Goal: Information Seeking & Learning: Check status

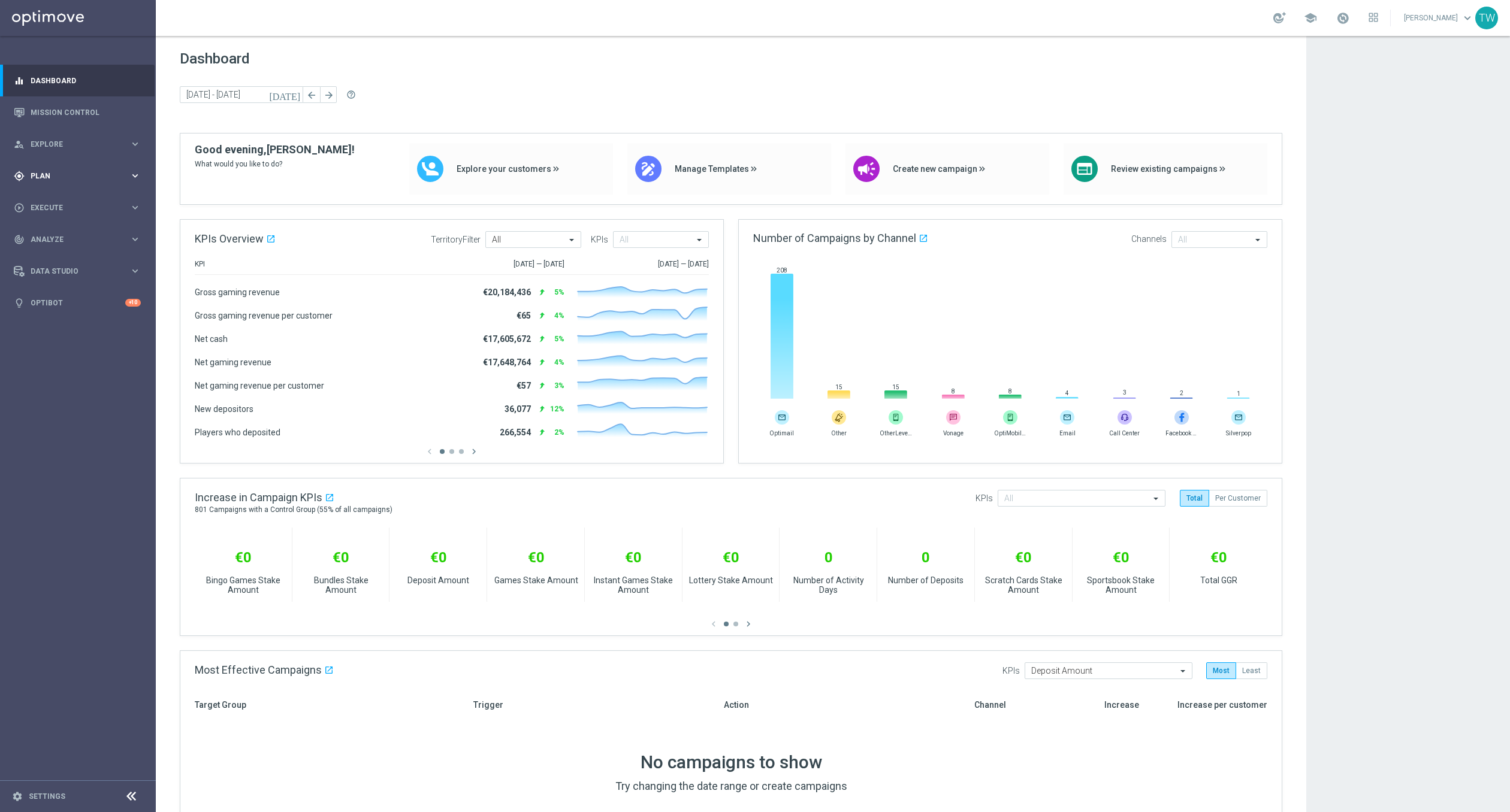
click at [100, 181] on div "gps_fixed Plan keyboard_arrow_right" at bounding box center [77, 176] width 154 height 32
click at [69, 182] on div "gps_fixed Plan keyboard_arrow_right" at bounding box center [77, 176] width 154 height 32
click at [59, 199] on link "Target Groups" at bounding box center [77, 200] width 93 height 9
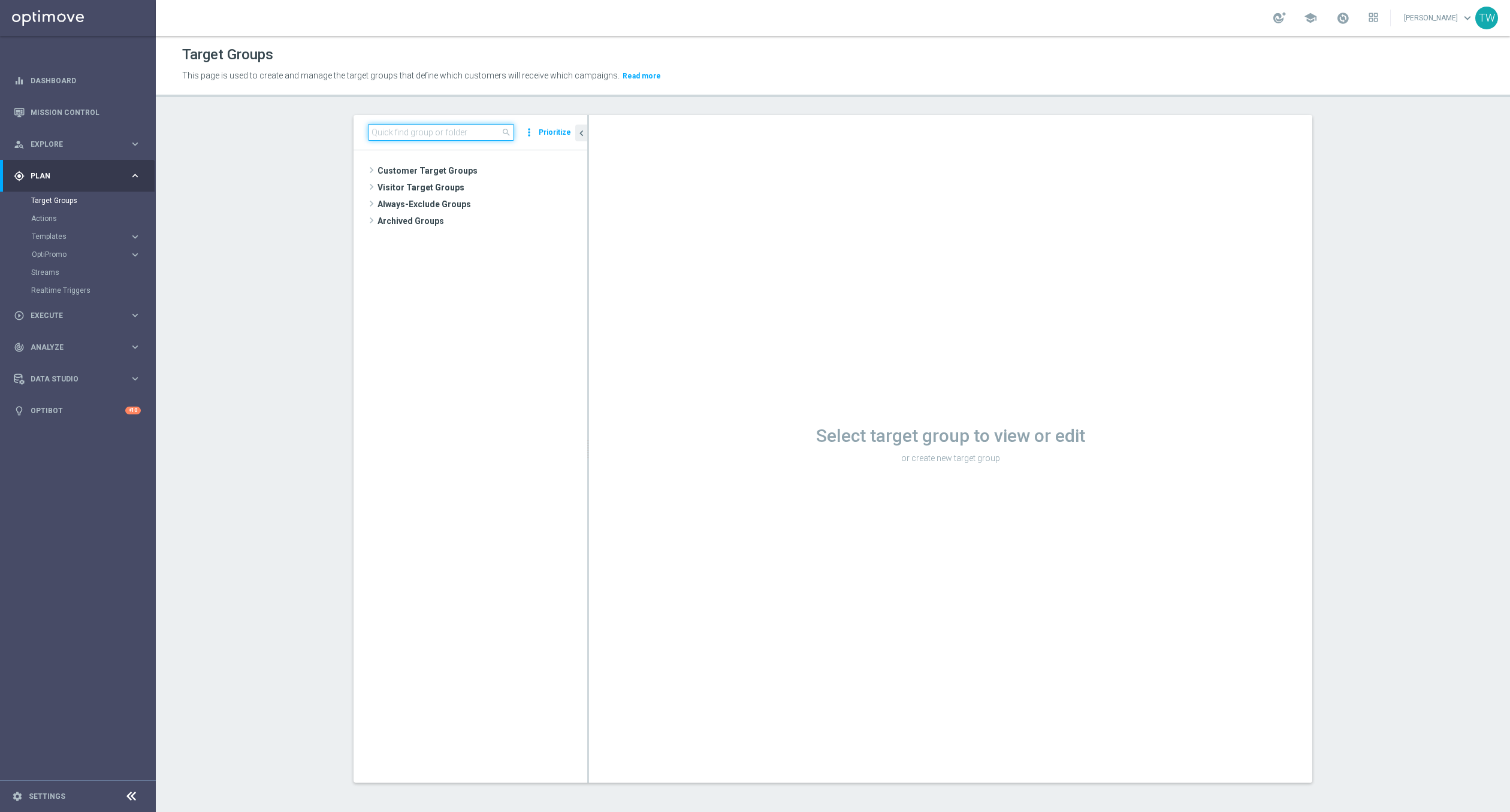
click at [462, 137] on input at bounding box center [440, 133] width 147 height 17
type input "3"
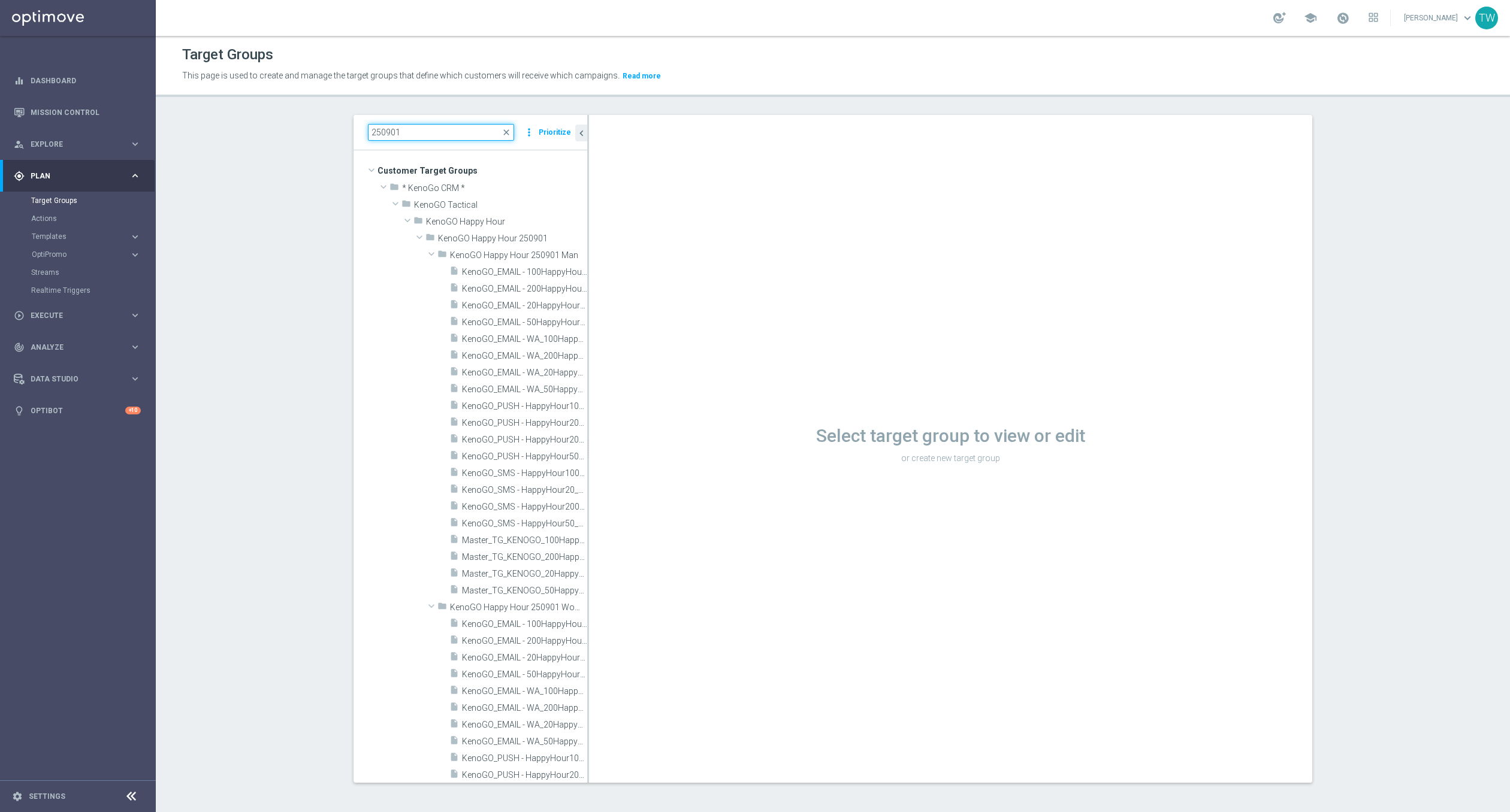
type input "250901"
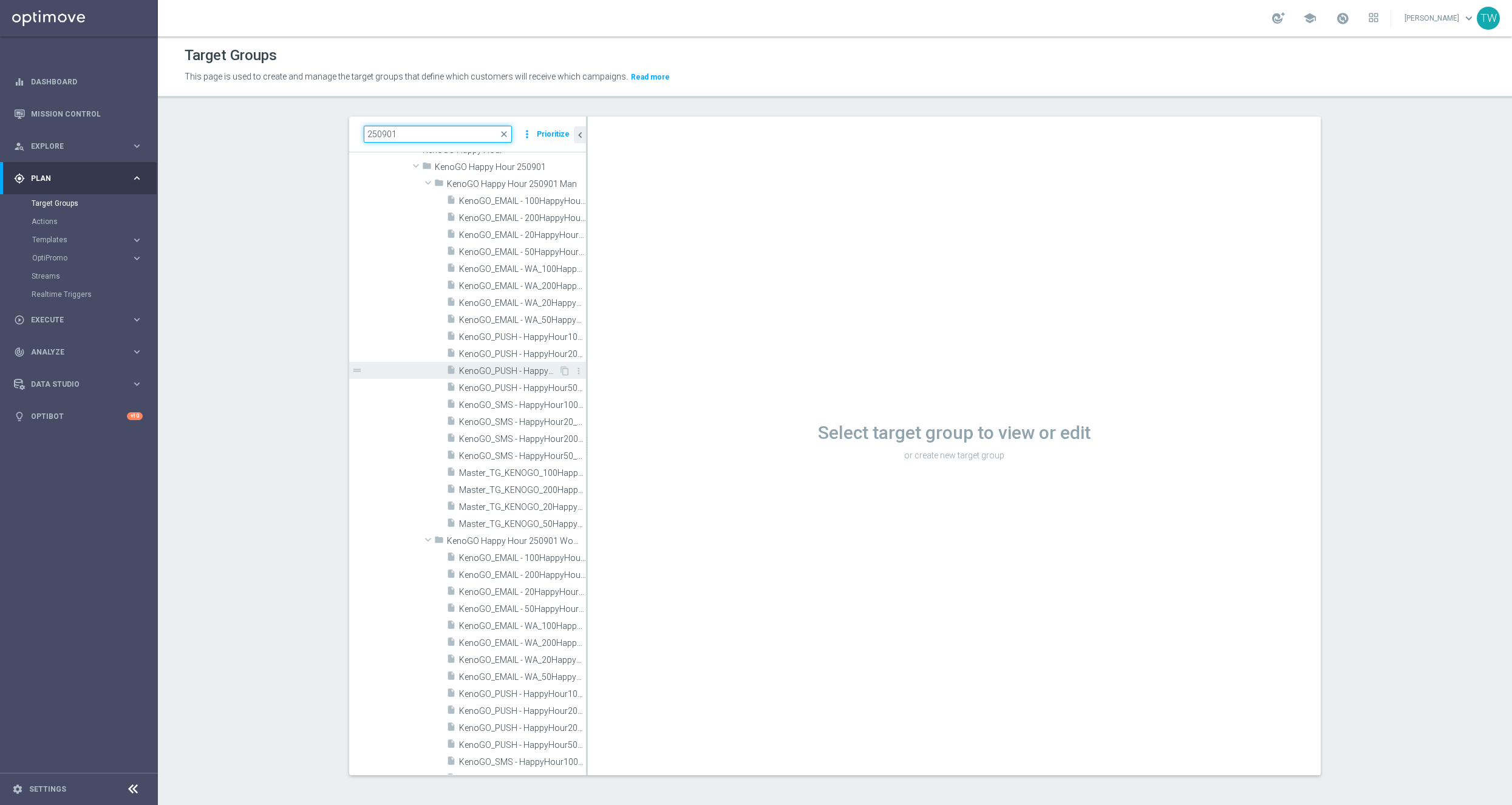
scroll to position [190, 0]
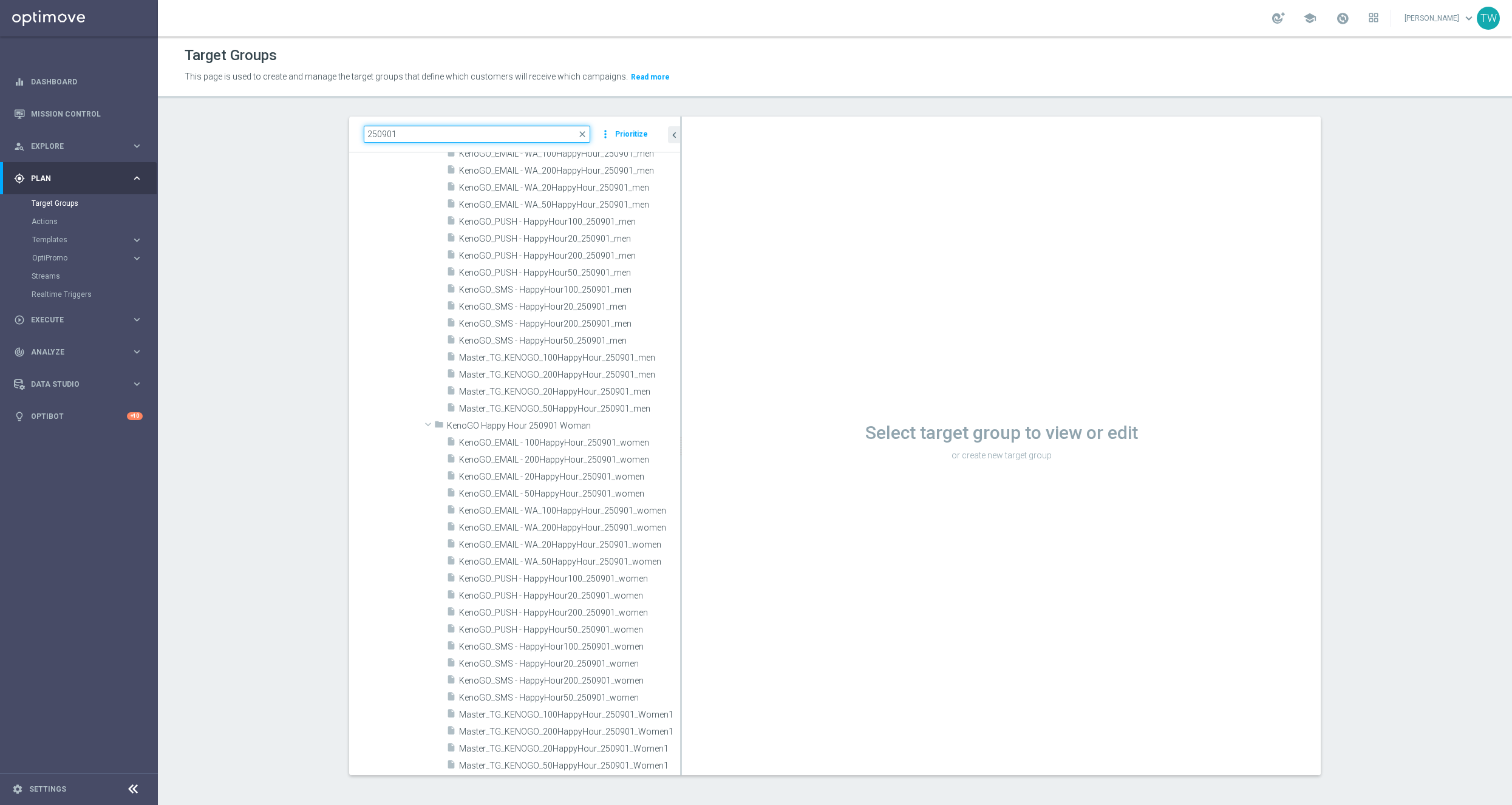
drag, startPoint x: 602, startPoint y: 597, endPoint x: 799, endPoint y: 581, distance: 197.6
click at [799, 581] on as-split "250901 close more_vert Prioritize Customer Target Groups library_add create_new…" at bounding box center [835, 445] width 972 height 659
click at [596, 359] on span "Master_TG_KENOGO_100HappyHour_250901_men" at bounding box center [556, 358] width 194 height 10
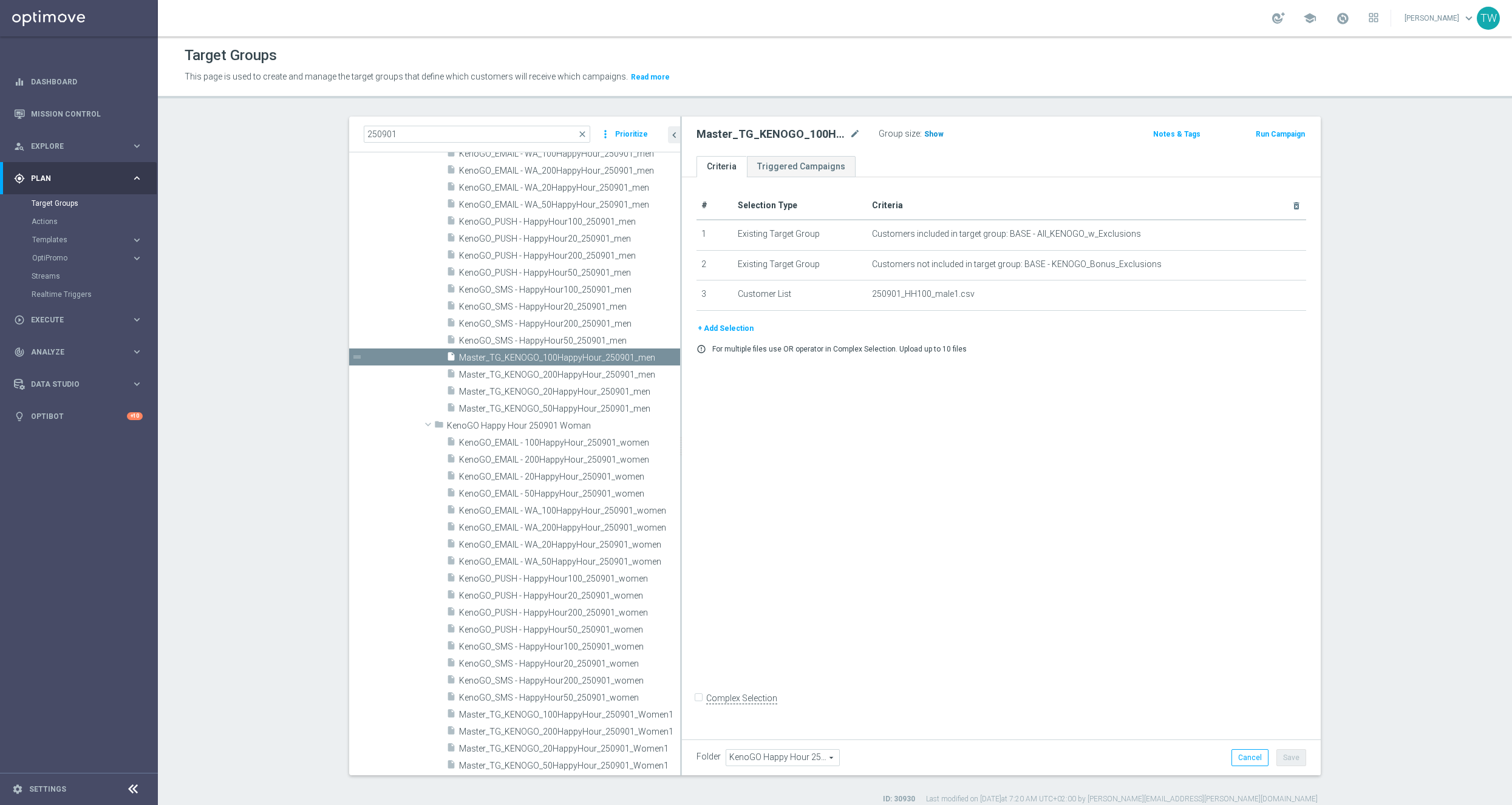
click at [941, 129] on h3 "Show" at bounding box center [934, 134] width 22 height 13
click at [921, 132] on label ":" at bounding box center [921, 134] width 2 height 10
click at [928, 133] on span "962" at bounding box center [932, 135] width 15 height 11
click at [581, 404] on span "Master_TG_KENOGO_50HappyHour_250901_men" at bounding box center [555, 409] width 192 height 10
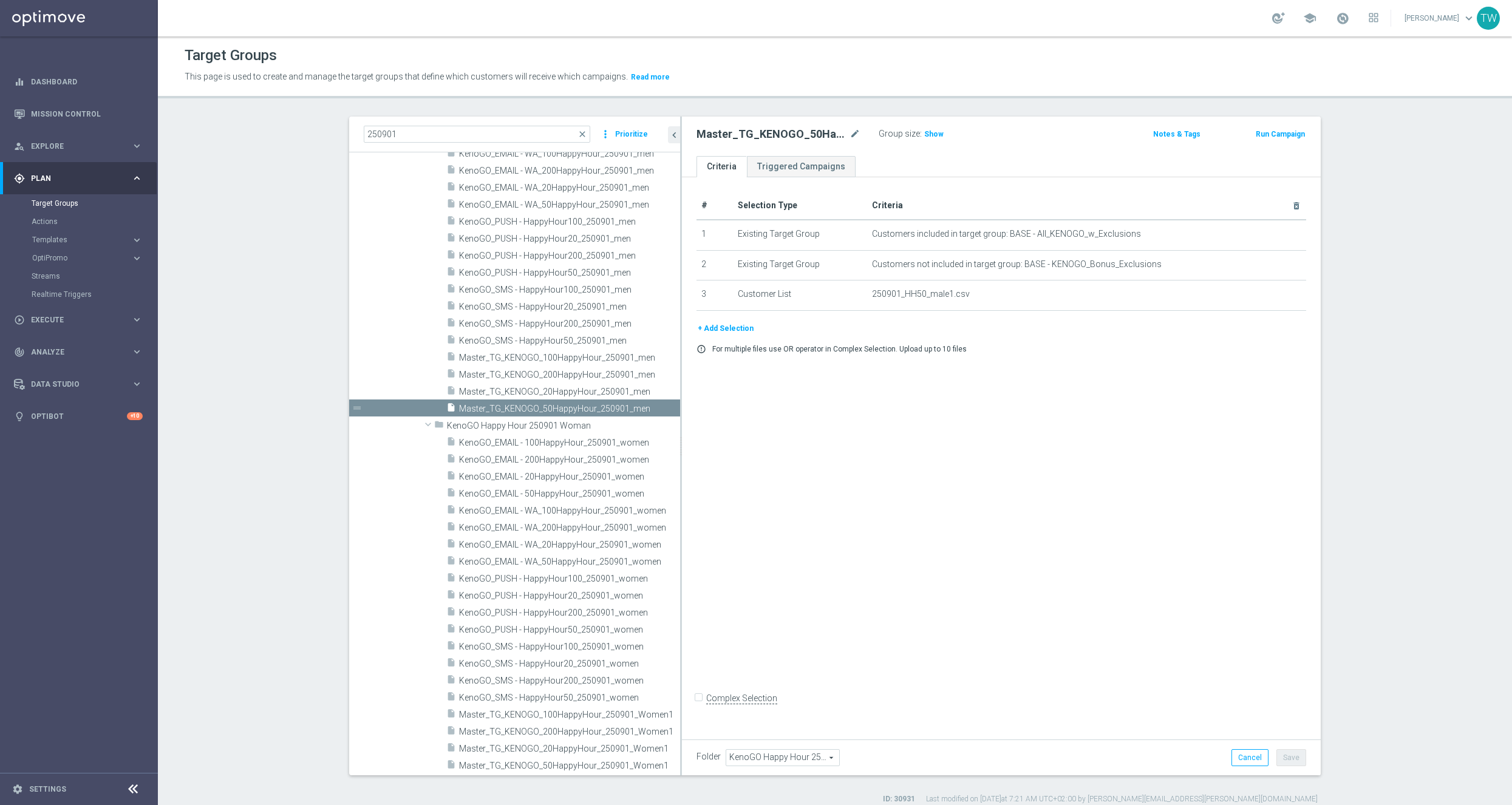
click at [924, 133] on span "Show" at bounding box center [934, 135] width 19 height 9
click at [941, 136] on span "3,111" at bounding box center [935, 135] width 21 height 11
click at [592, 387] on span "Master_TG_KENOGO_20HappyHour_250901_men" at bounding box center [555, 393] width 192 height 10
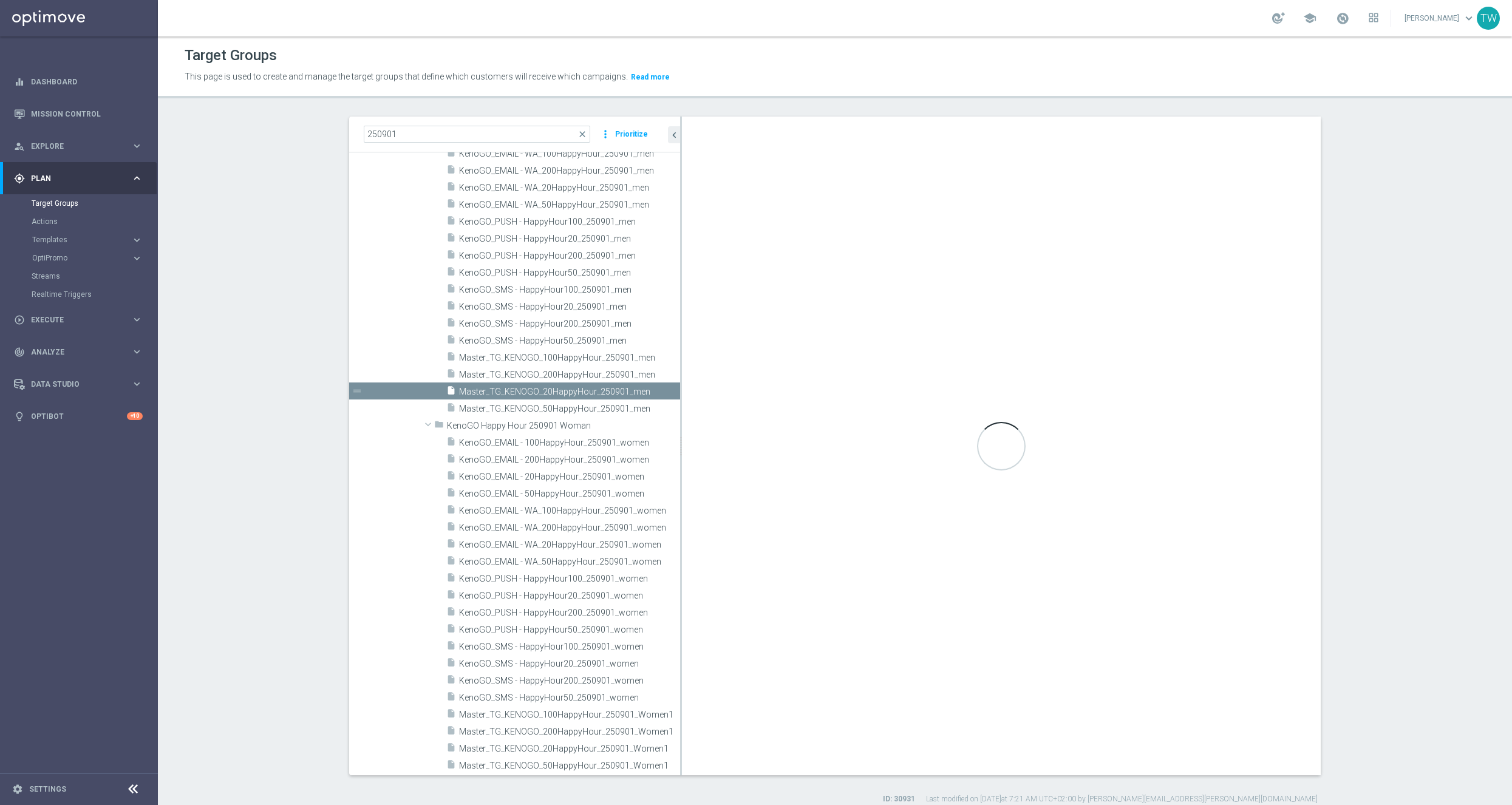
checkbox input "true"
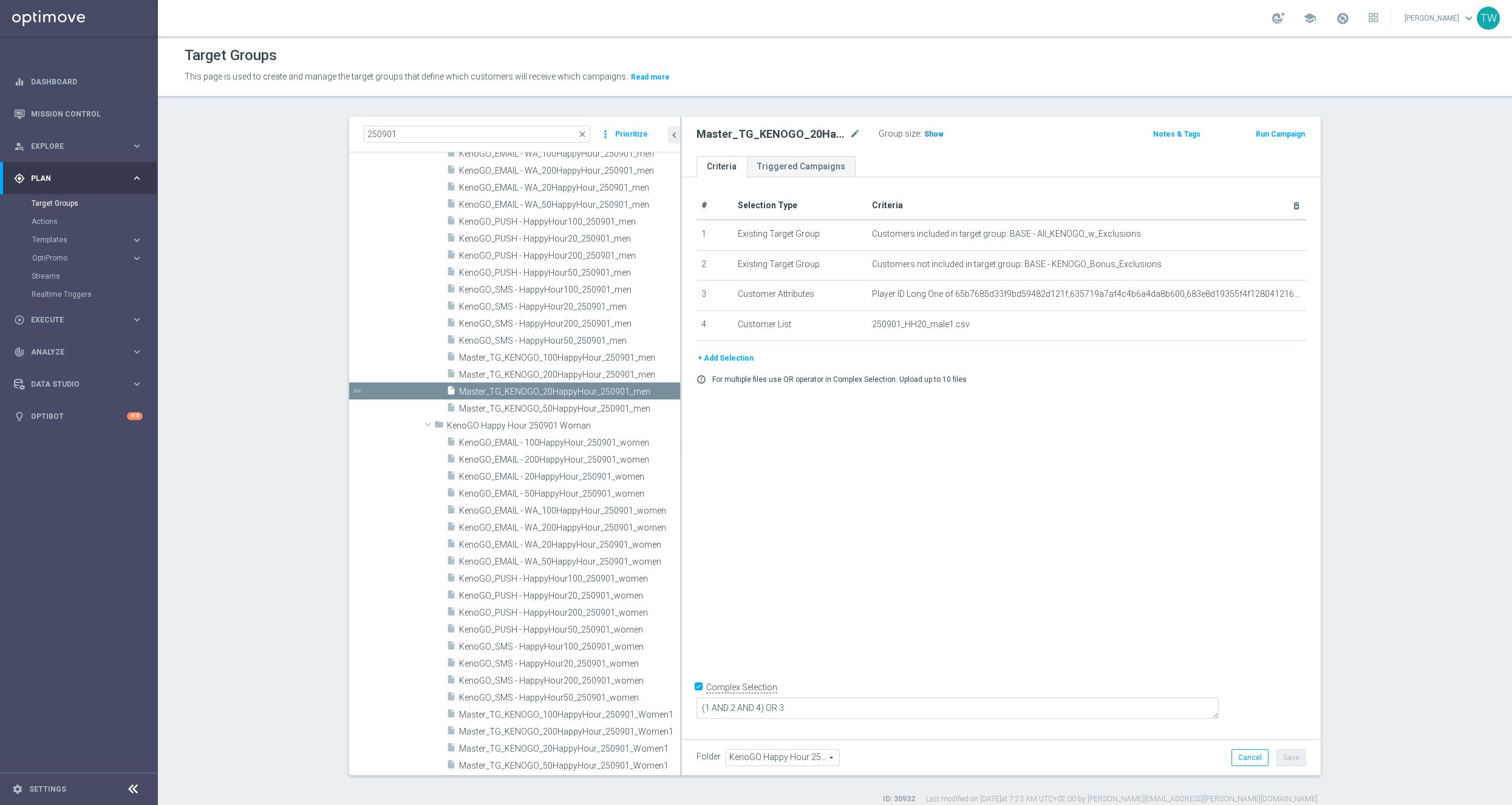
click at [923, 136] on h3 "Show" at bounding box center [934, 134] width 22 height 13
click at [936, 133] on span "2,906" at bounding box center [935, 135] width 21 height 11
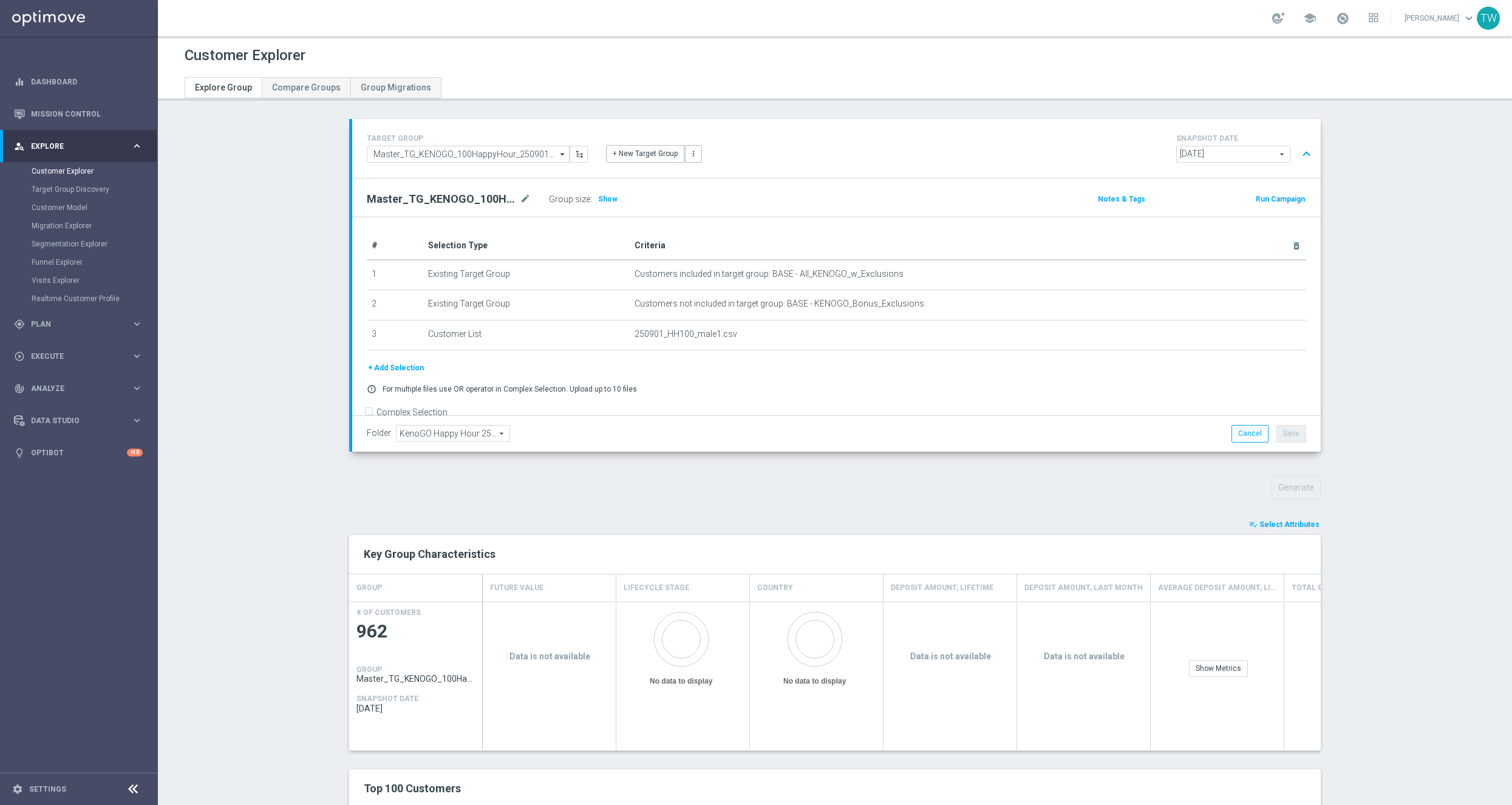
scroll to position [66, 0]
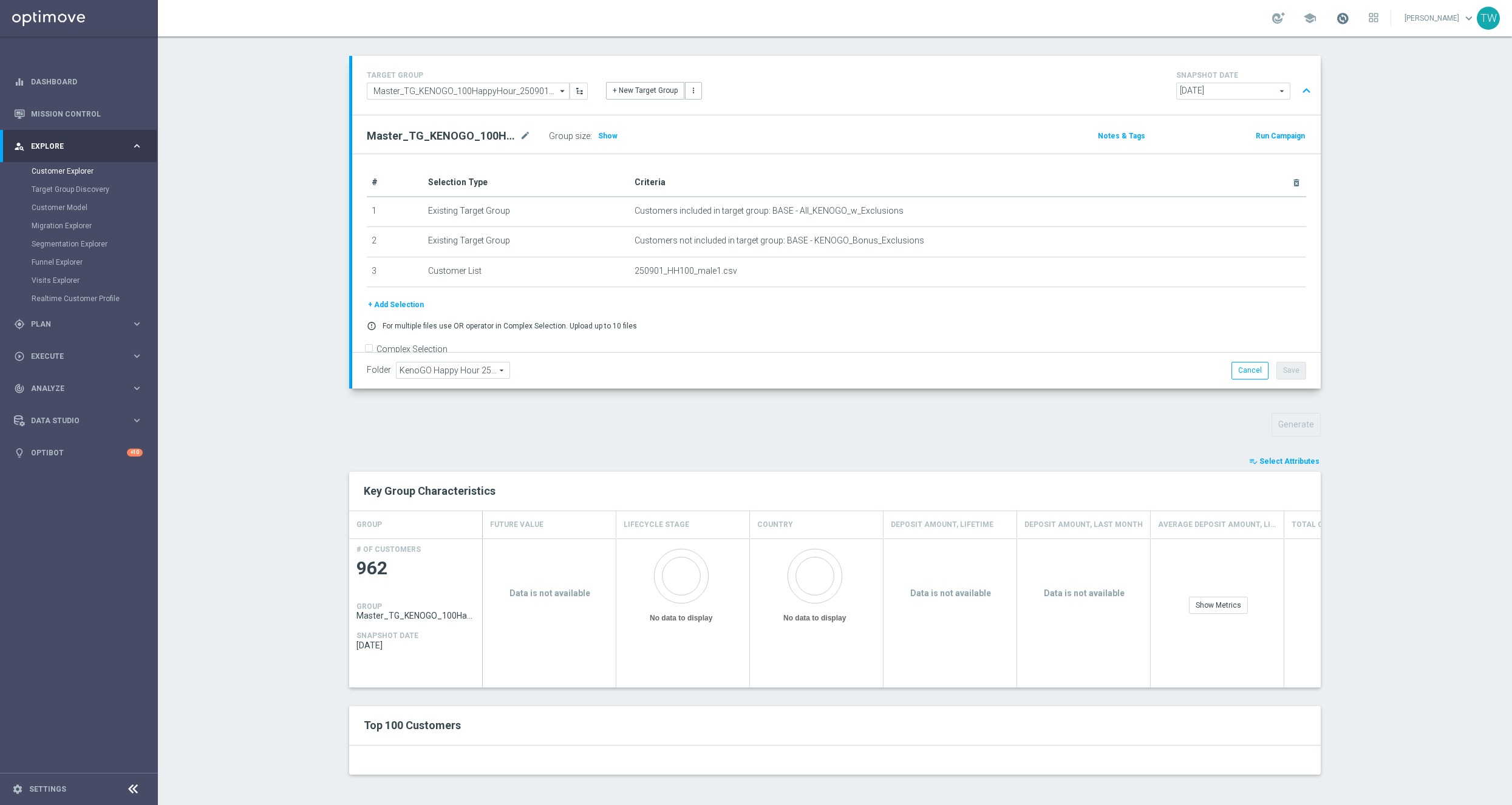
click at [1350, 17] on span at bounding box center [1343, 17] width 13 height 13
click at [1350, 15] on span at bounding box center [1343, 17] width 13 height 13
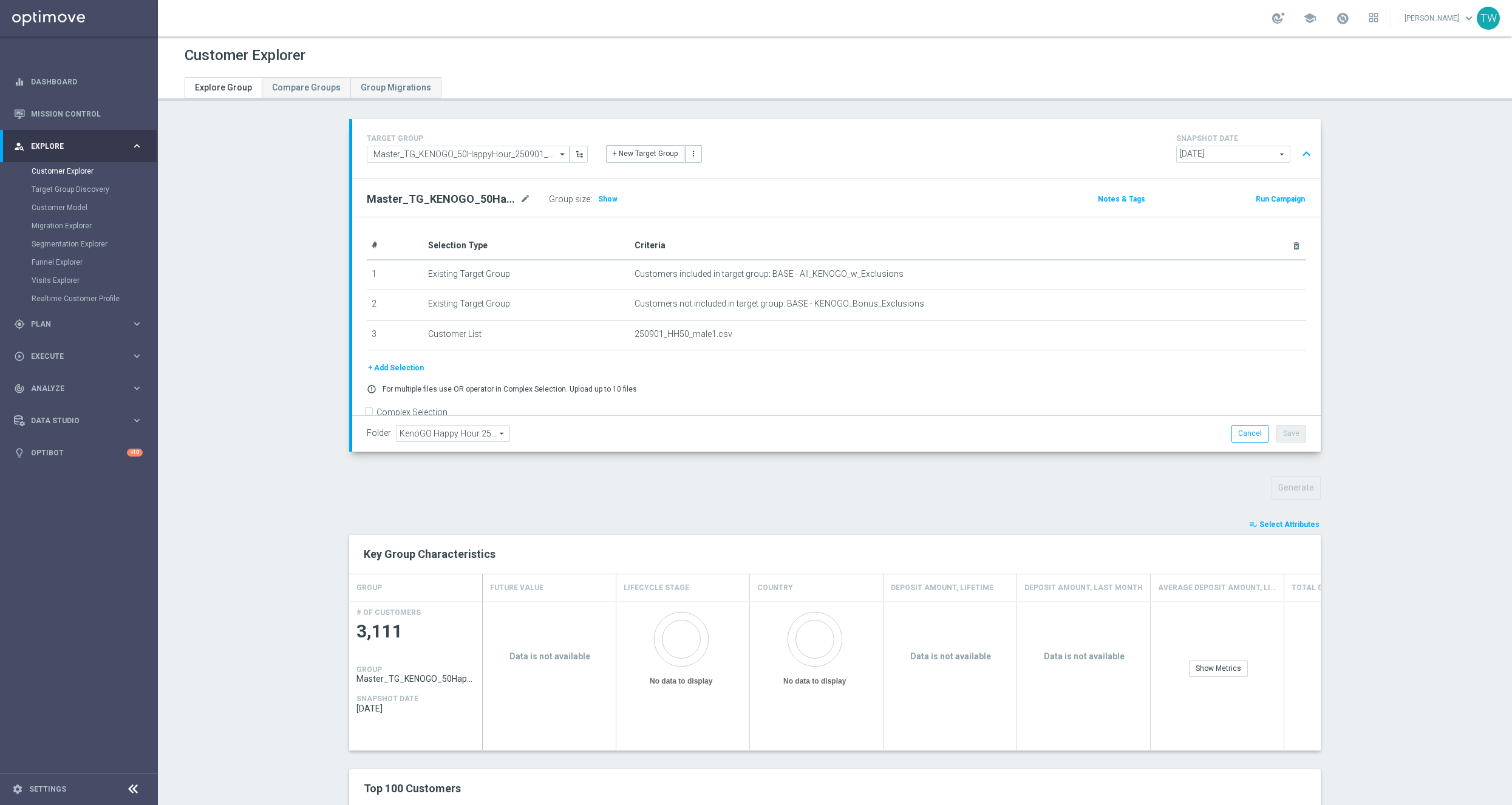
click at [1472, 24] on span "keyboard_arrow_down" at bounding box center [1469, 17] width 13 height 13
click at [1409, 177] on div "logout Logout" at bounding box center [1421, 181] width 121 height 22
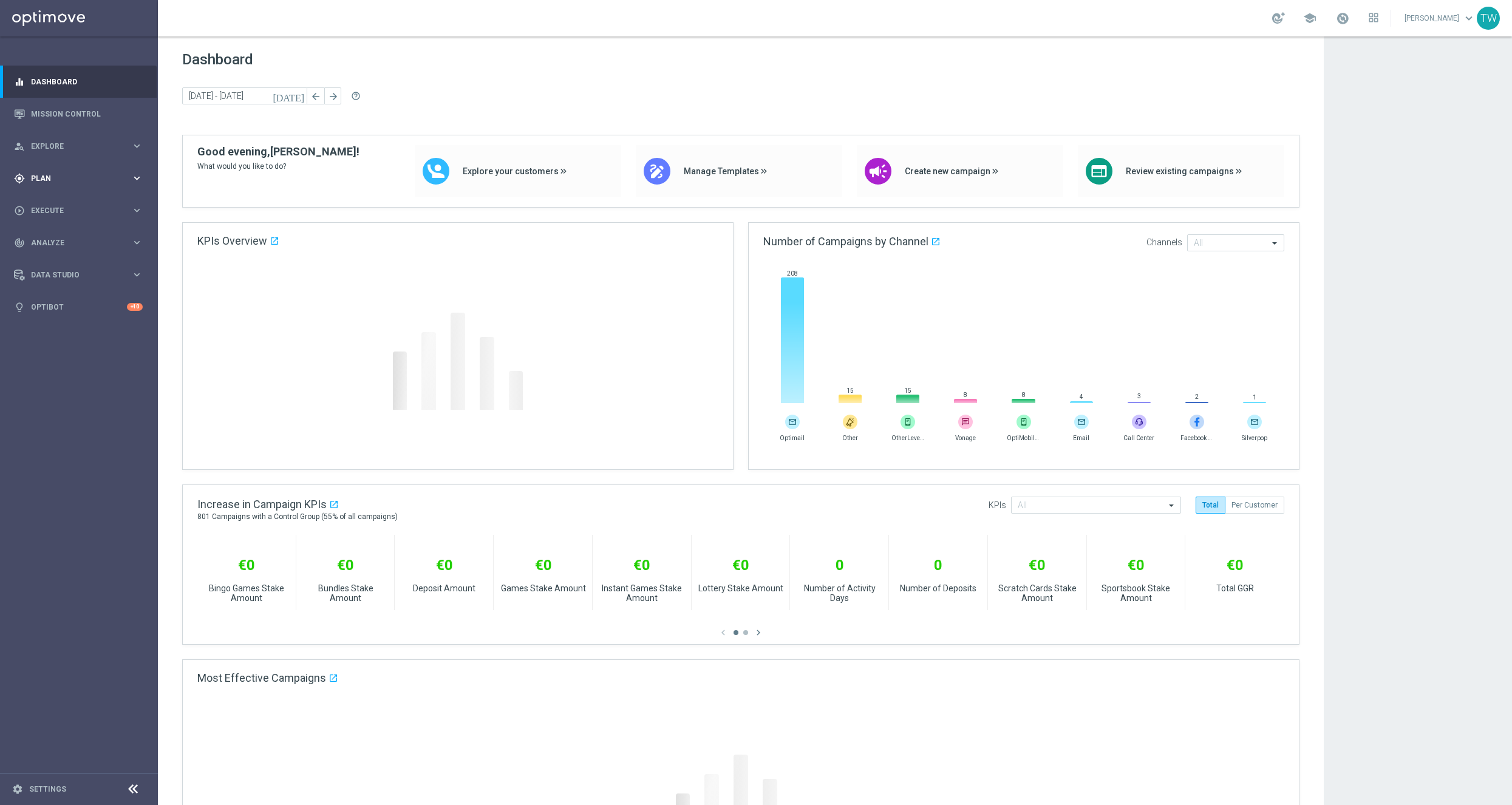
click at [102, 190] on div "gps_fixed Plan keyboard_arrow_right" at bounding box center [78, 178] width 156 height 32
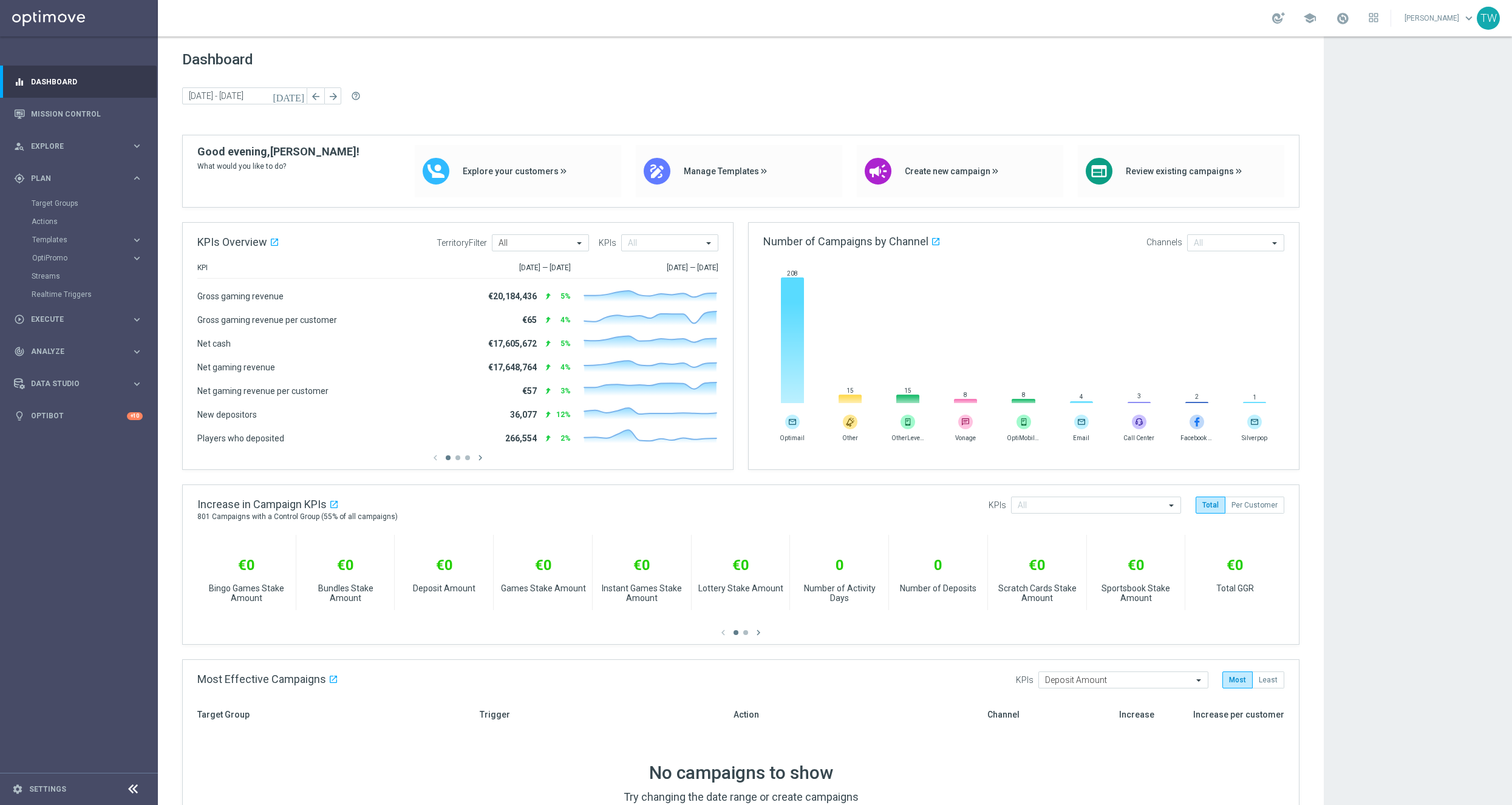
click at [49, 211] on div "Target Groups" at bounding box center [94, 203] width 125 height 18
click at [49, 207] on link "Target Groups" at bounding box center [78, 203] width 95 height 10
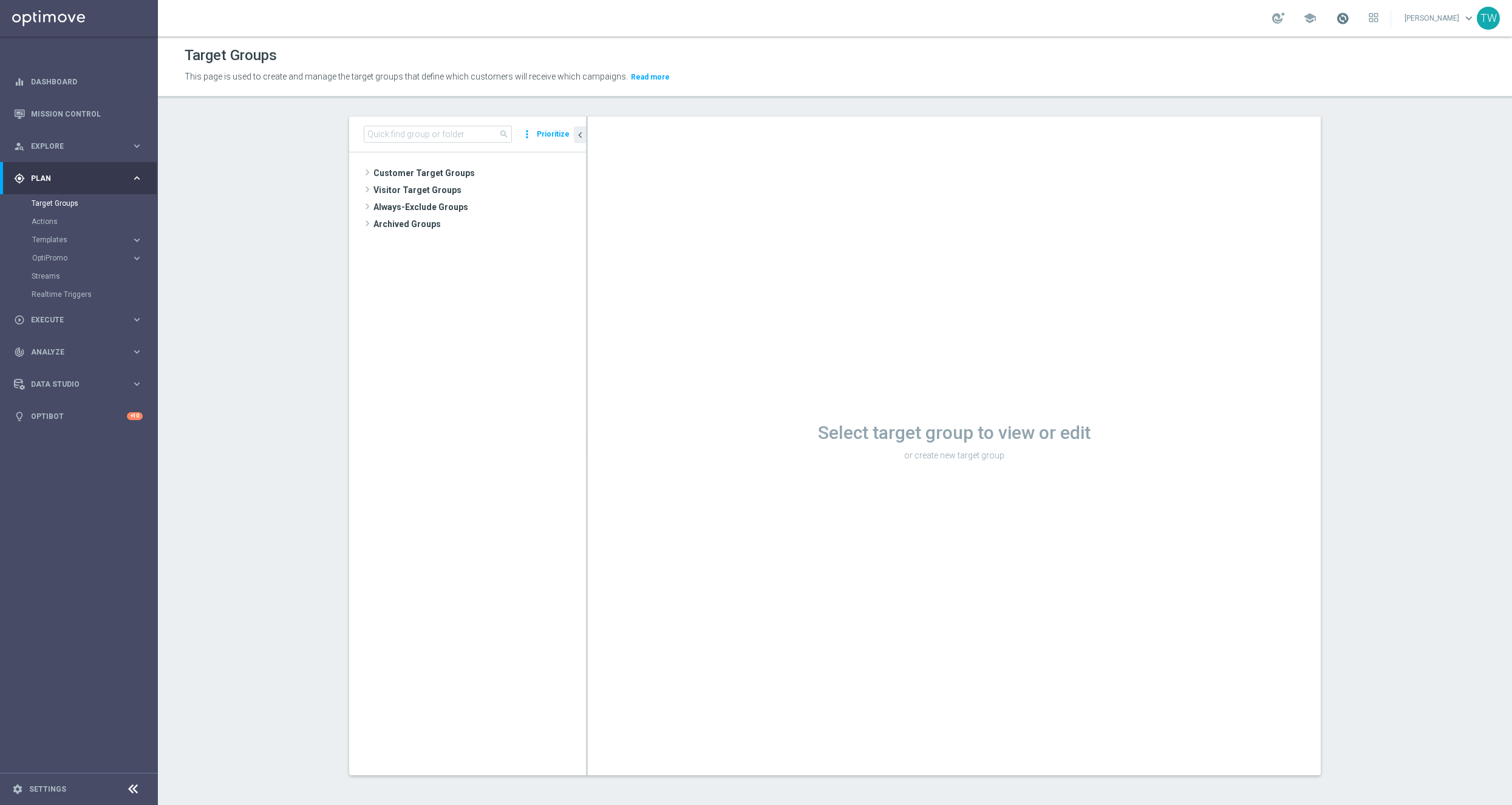
click at [1350, 19] on span at bounding box center [1343, 17] width 13 height 13
drag, startPoint x: 445, startPoint y: 128, endPoint x: 435, endPoint y: 130, distance: 10.2
click at [444, 128] on input at bounding box center [438, 135] width 149 height 17
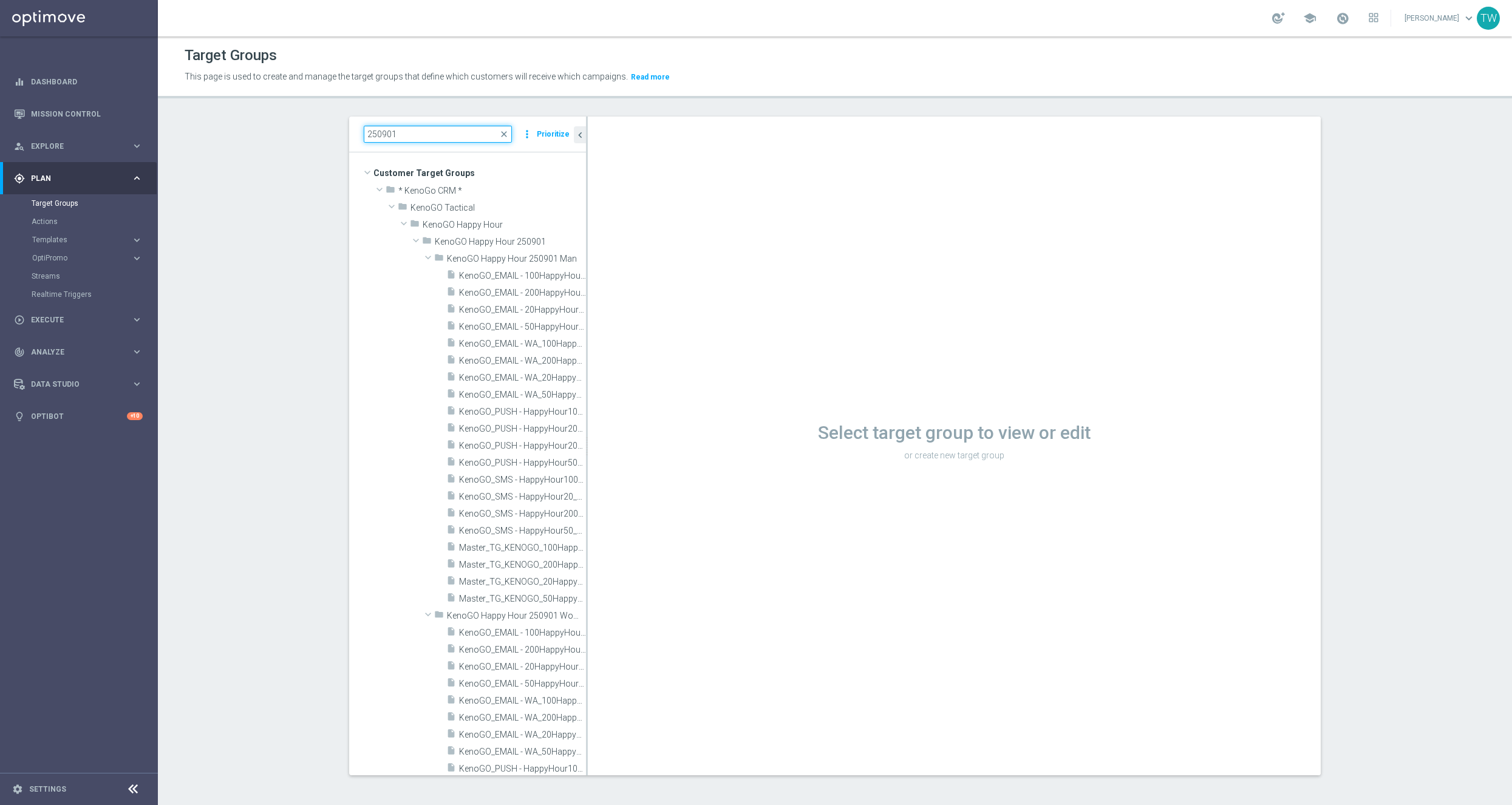
type input "250901"
drag, startPoint x: 587, startPoint y: 655, endPoint x: 621, endPoint y: 649, distance: 34.5
click at [631, 651] on div "Select target group to view or edit or create new target group" at bounding box center [954, 445] width 733 height 659
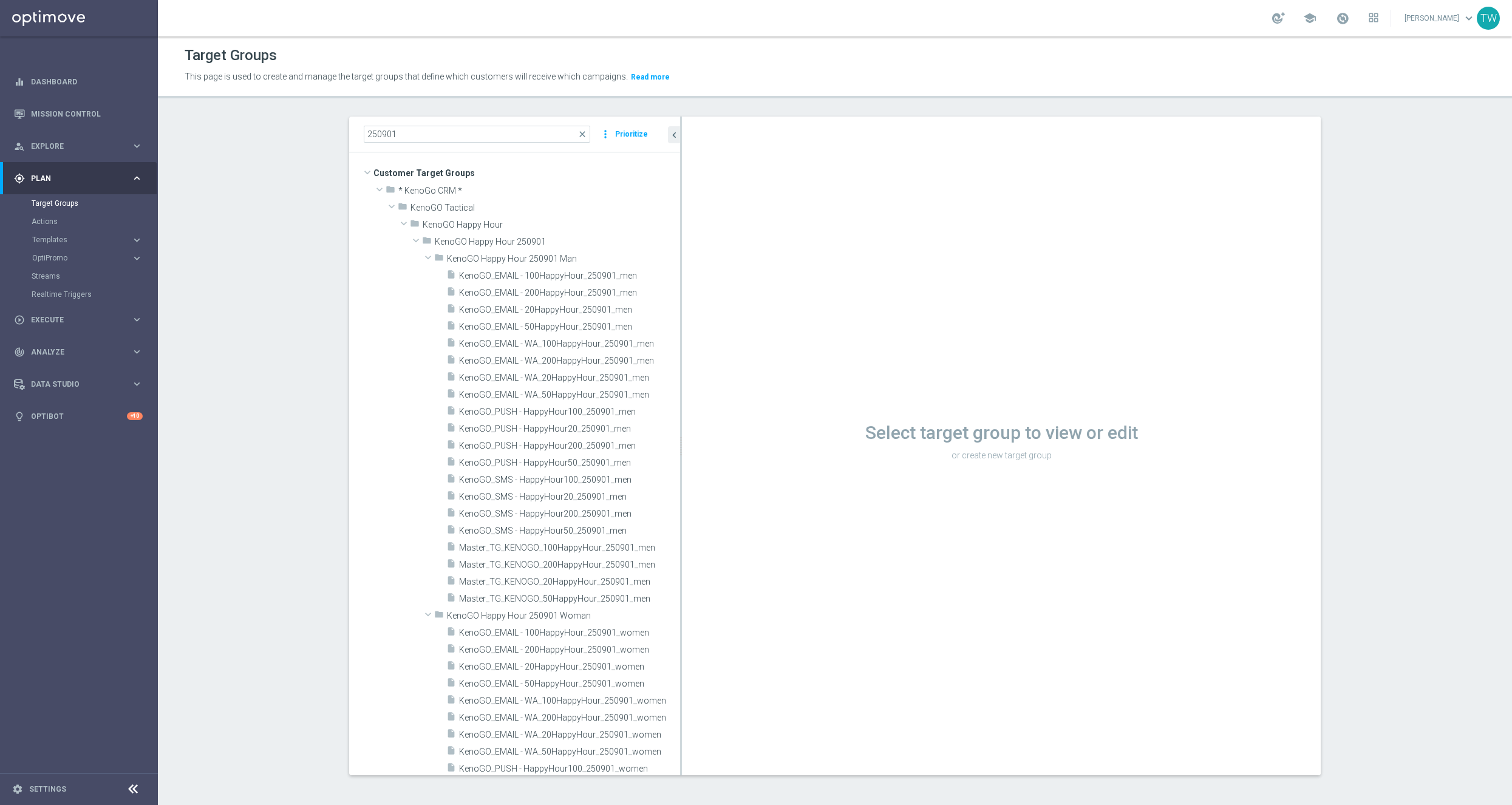
drag, startPoint x: 586, startPoint y: 617, endPoint x: 718, endPoint y: 612, distance: 132.1
click at [723, 612] on as-split "250901 close more_vert Prioritize Customer Target Groups library_add create_new…" at bounding box center [835, 445] width 972 height 659
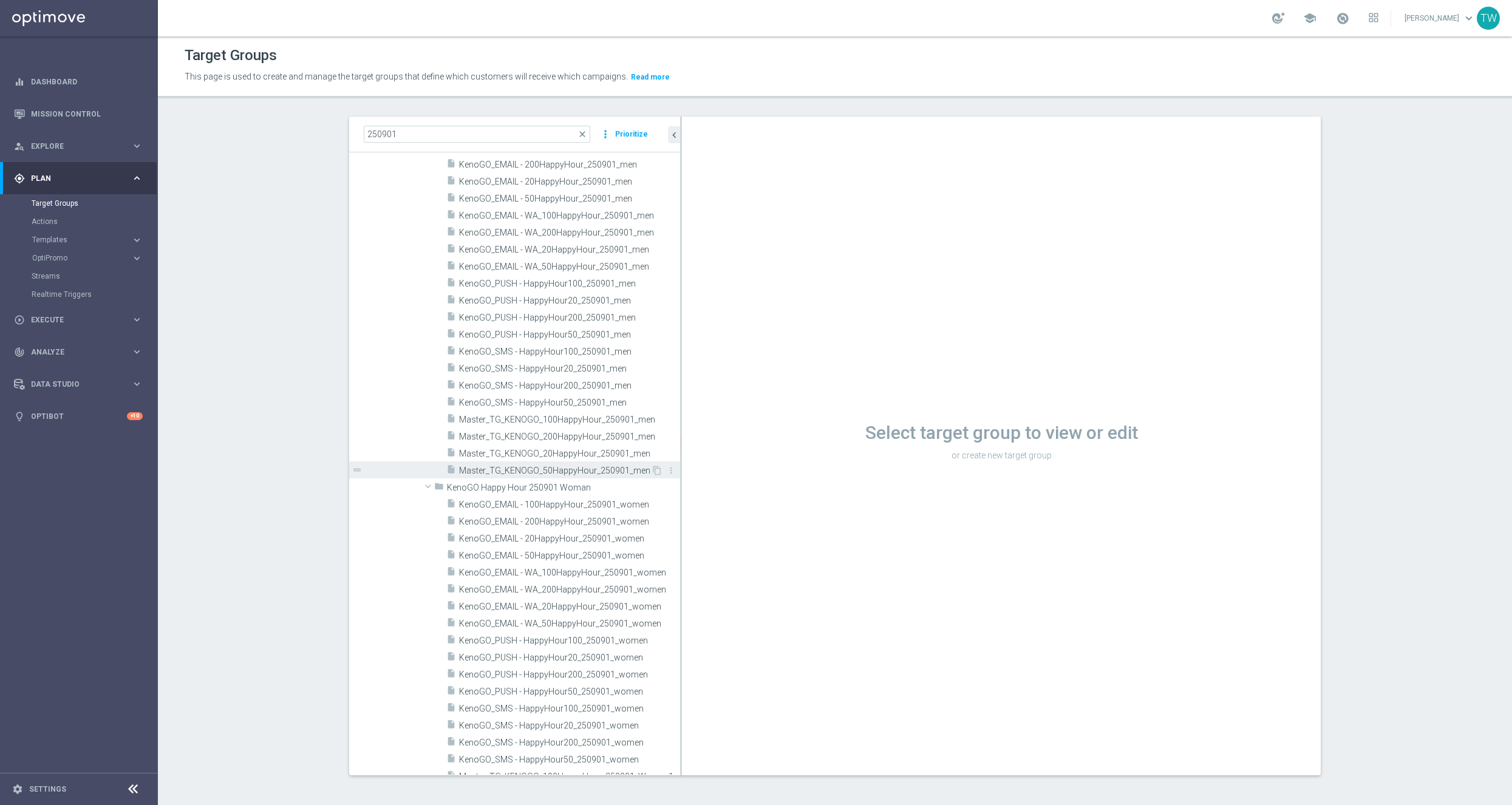
scroll to position [190, 0]
click at [558, 362] on span "Master_TG_KENOGO_100HappyHour_250901_men" at bounding box center [556, 358] width 194 height 10
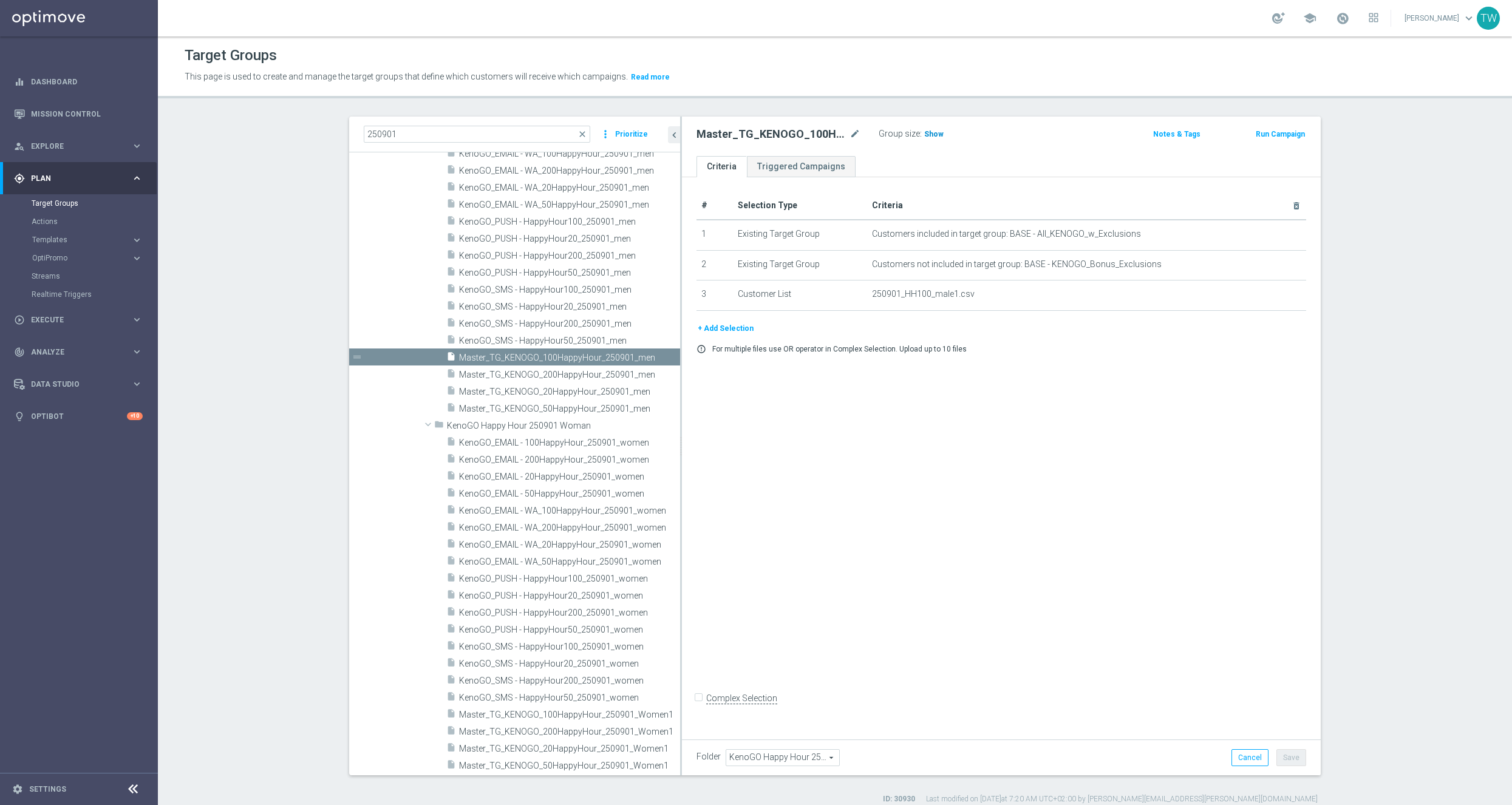
click at [933, 131] on span "Show" at bounding box center [934, 135] width 19 height 9
click at [921, 135] on label ":" at bounding box center [921, 134] width 2 height 10
click at [930, 134] on span "962" at bounding box center [932, 135] width 15 height 11
click at [929, 142] on span "962" at bounding box center [932, 135] width 15 height 11
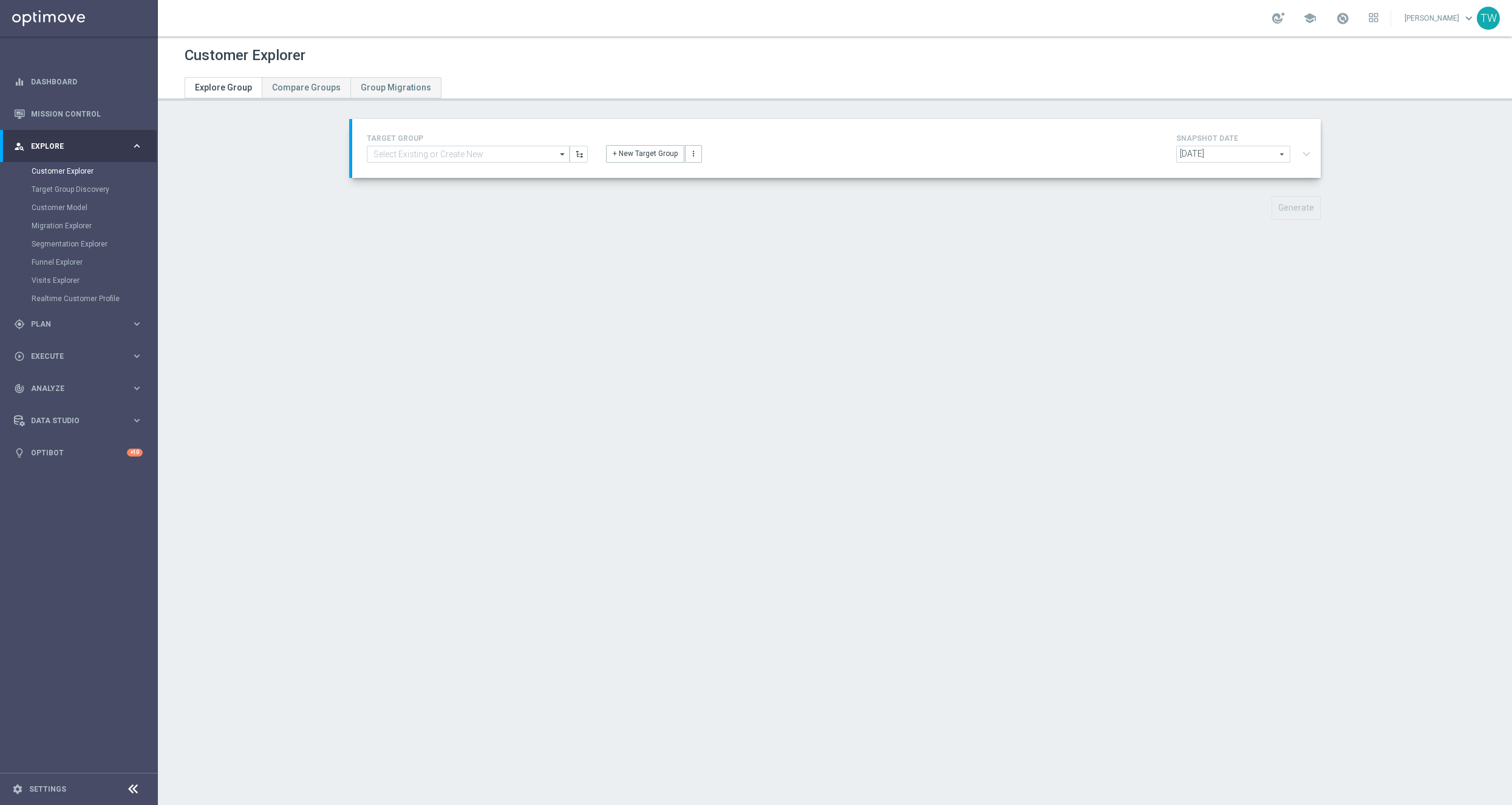
type input "Master_TG_KENOGO_100HappyHour_250901_men"
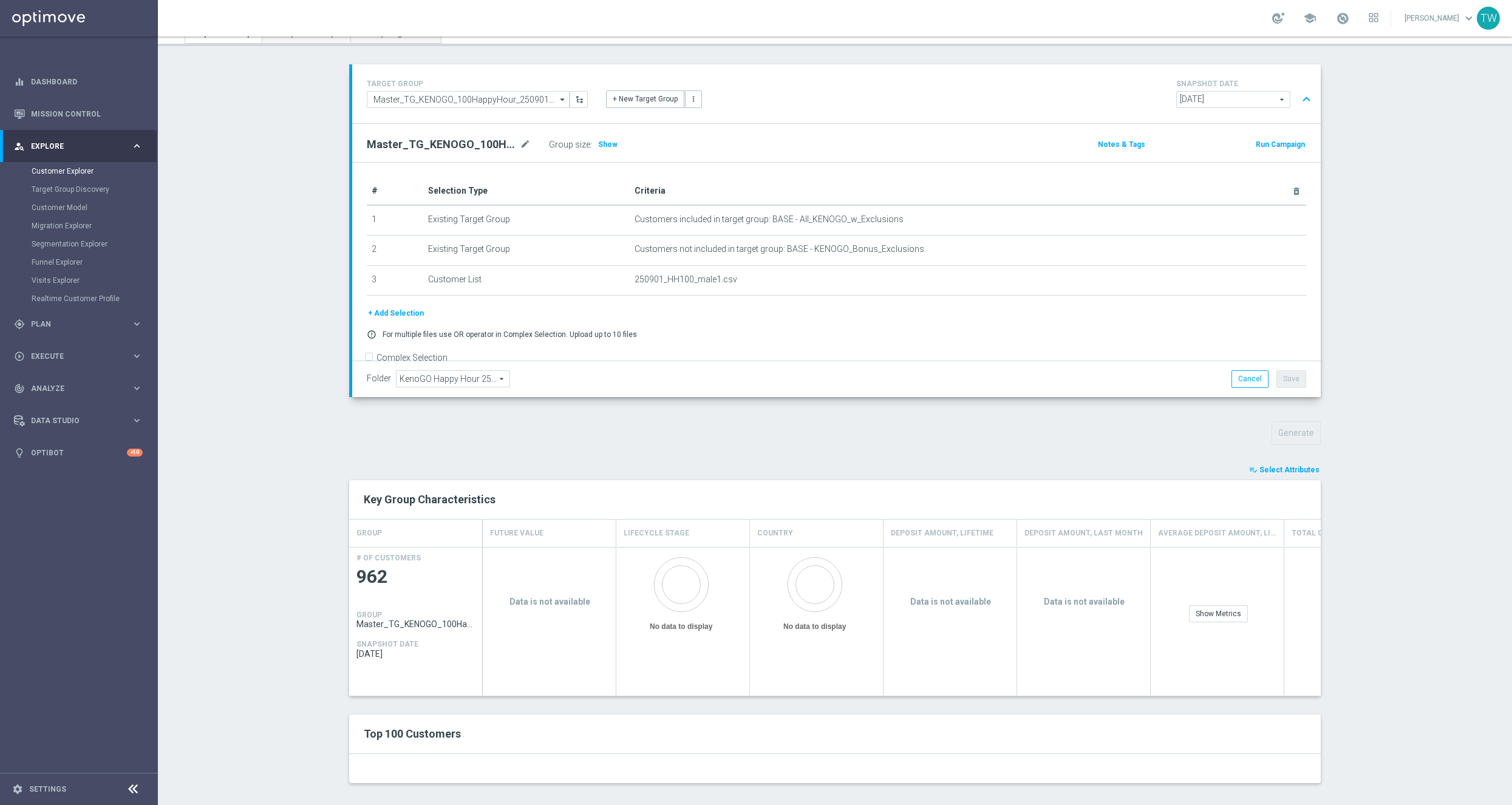
scroll to position [66, 0]
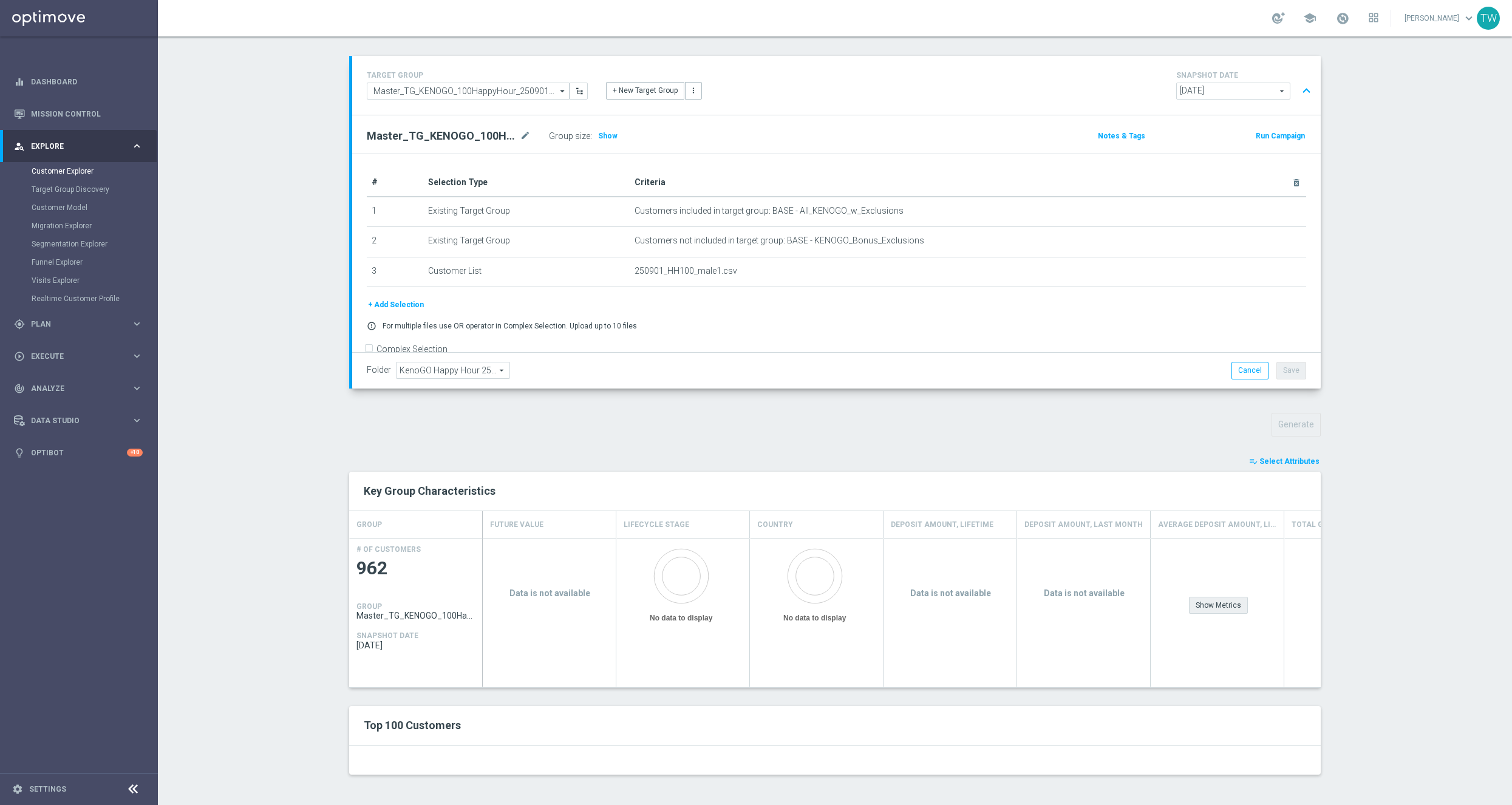
click at [1215, 608] on div "Show Metrics" at bounding box center [1218, 605] width 59 height 17
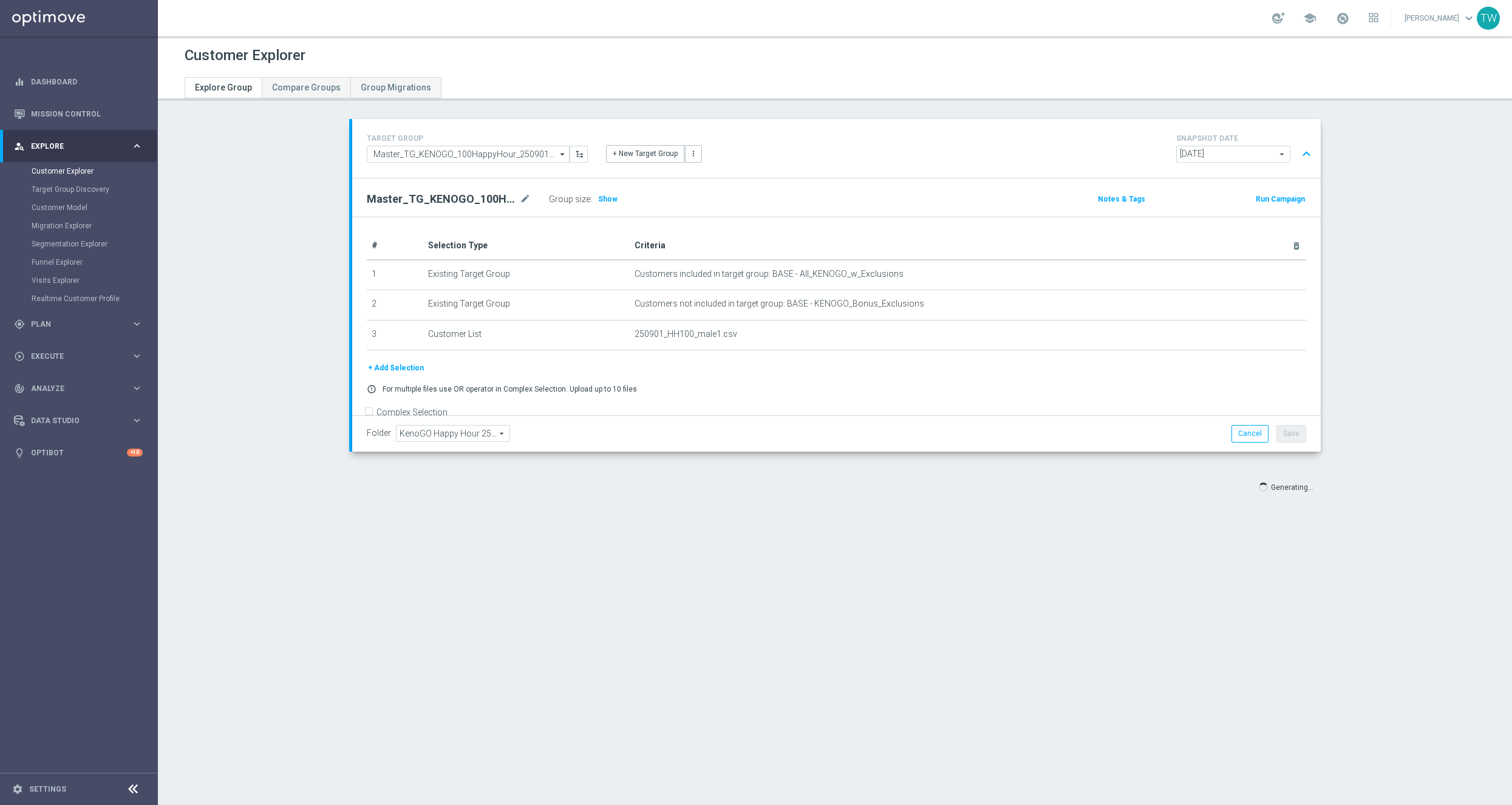
click at [1278, 155] on span "[DATE]" at bounding box center [1233, 155] width 113 height 16
click at [1308, 129] on div "TARGET GROUP Master_TG_KENOGO_100HappyHour_250901_men Master_TG_KENOGO_100Happy…" at bounding box center [837, 148] width 969 height 59
click at [1350, 17] on span at bounding box center [1343, 17] width 13 height 13
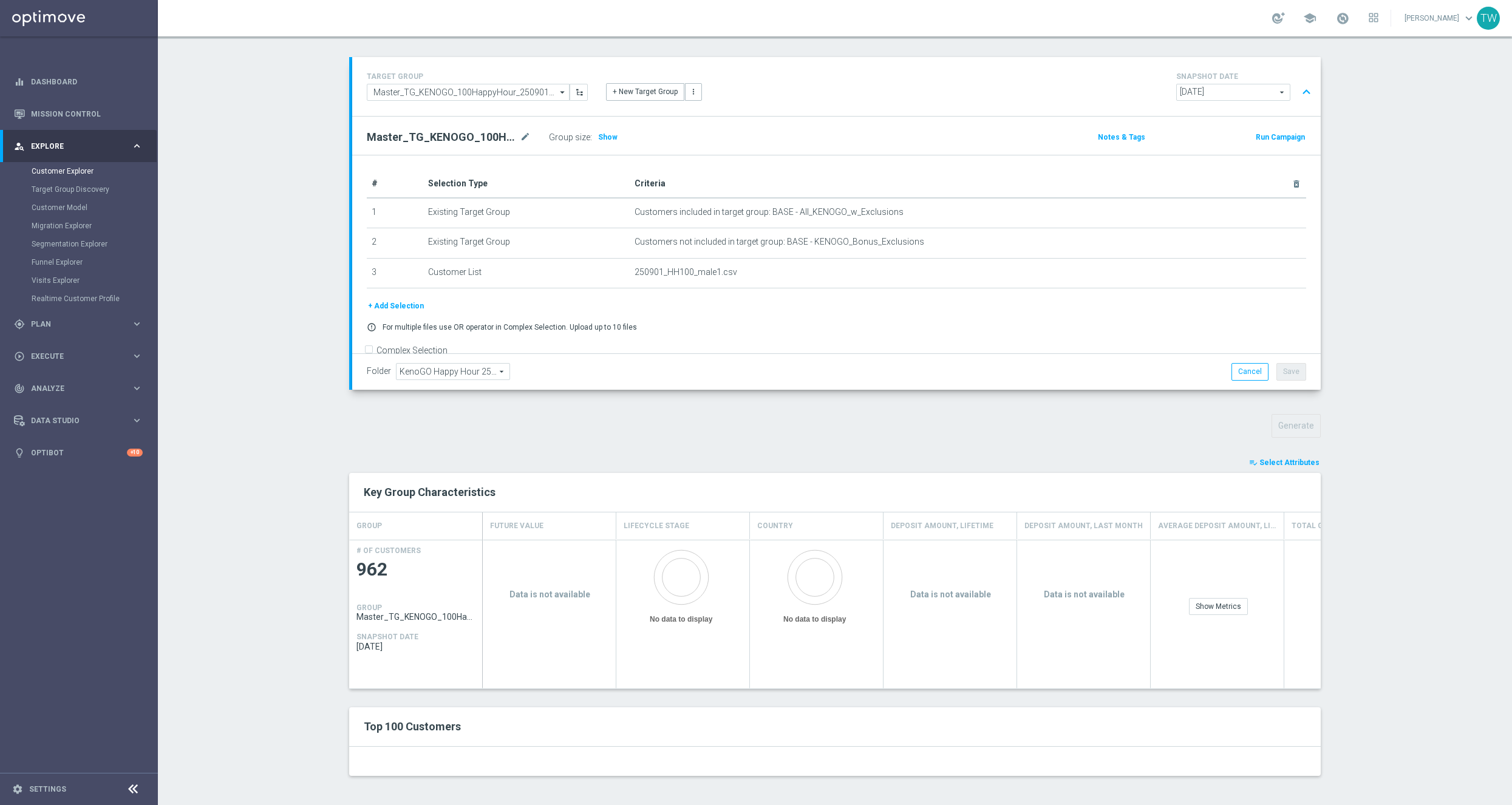
scroll to position [66, 0]
click at [544, 591] on h3 "Data is not available" at bounding box center [549, 593] width 119 height 11
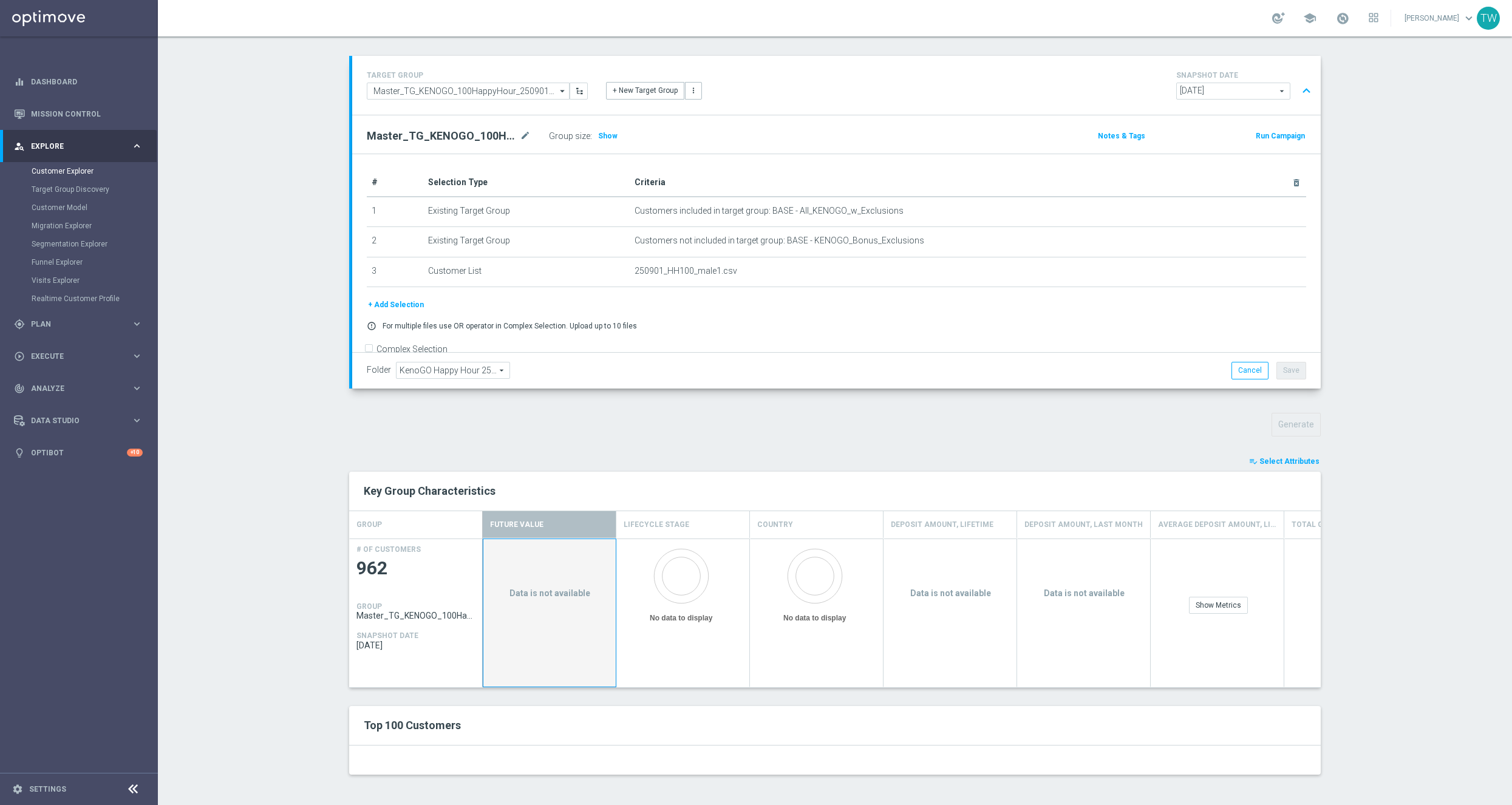
click at [377, 603] on h4 "GROUP" at bounding box center [369, 607] width 25 height 9
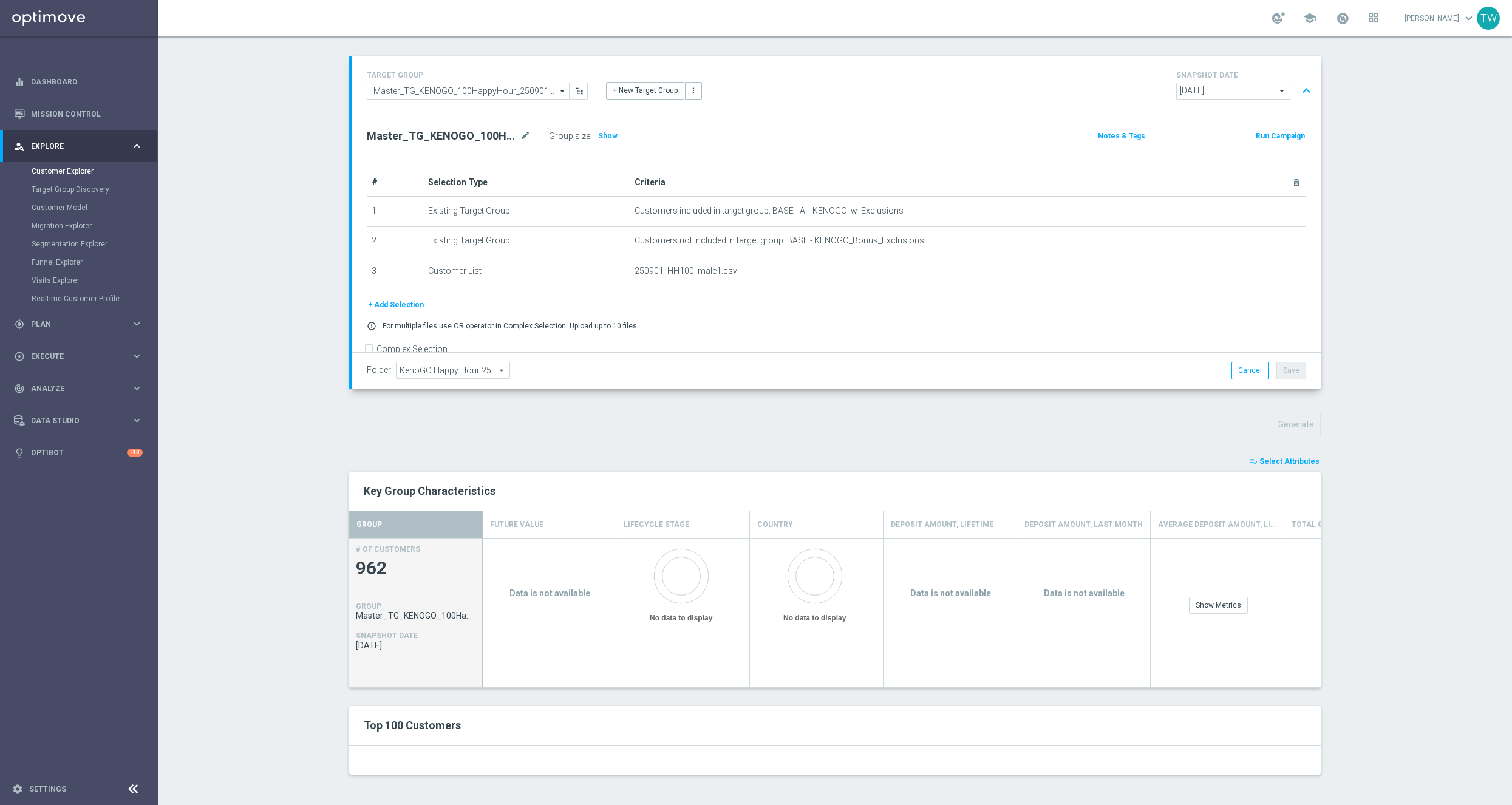
click at [254, 601] on section "TARGET GROUP Master_TG_KENOGO_100HappyHour_250901_men Master_TG_KENOGO_100Happy…" at bounding box center [835, 424] width 1355 height 737
click at [260, 591] on section "TARGET GROUP Master_TG_KENOGO_100HappyHour_250901_men Master_TG_KENOGO_100Happy…" at bounding box center [835, 424] width 1355 height 737
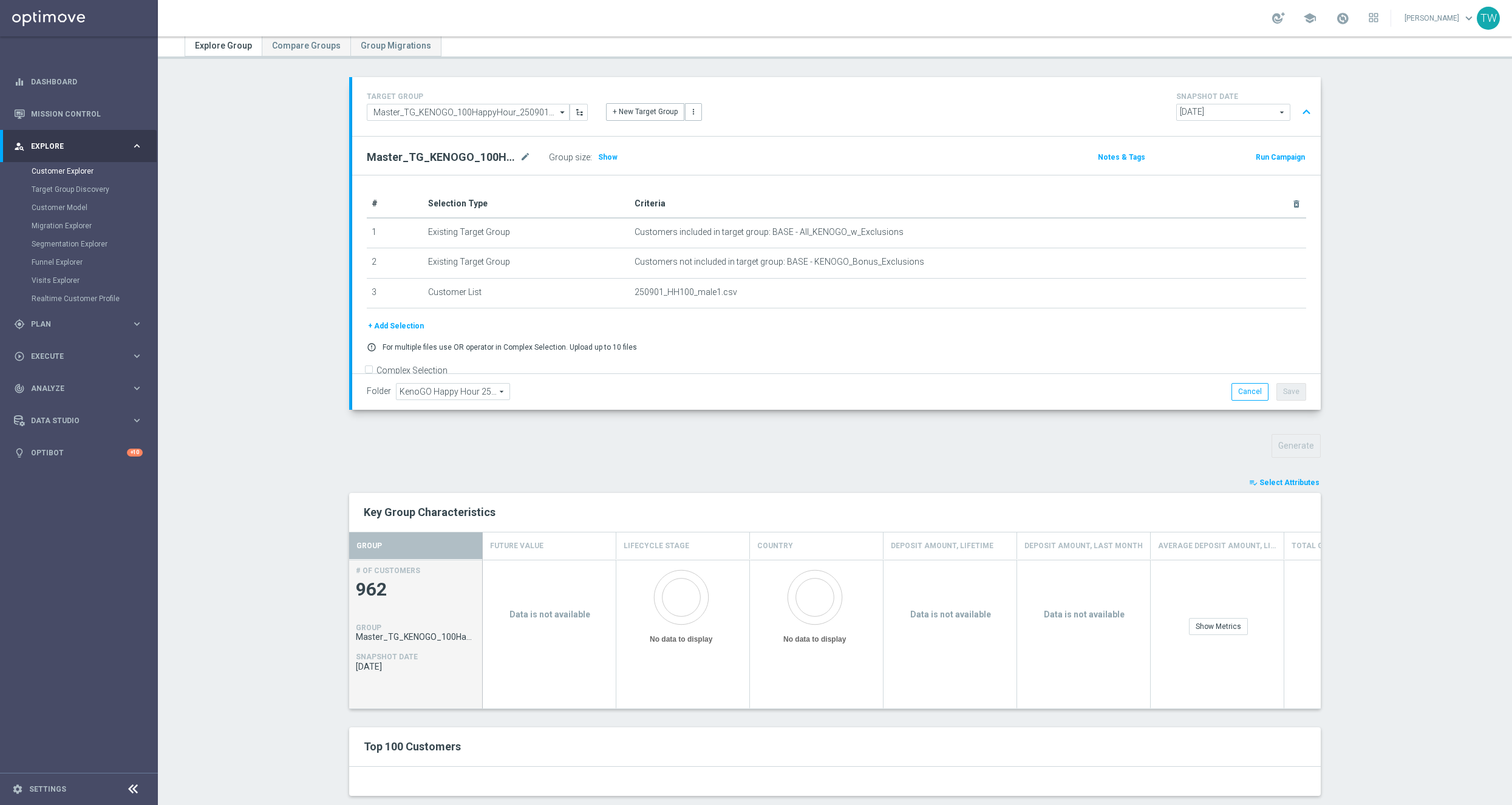
click at [261, 591] on section "TARGET GROUP Master_TG_KENOGO_100HappyHour_250901_men Master_TG_KENOGO_100Happy…" at bounding box center [835, 445] width 1355 height 737
